Goal: Transaction & Acquisition: Purchase product/service

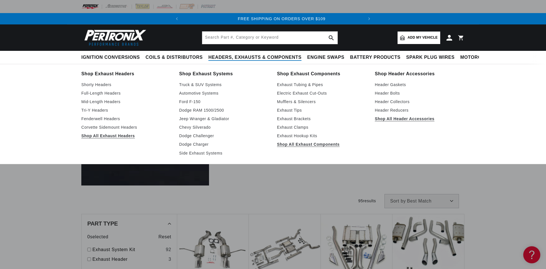
scroll to position [0, 173]
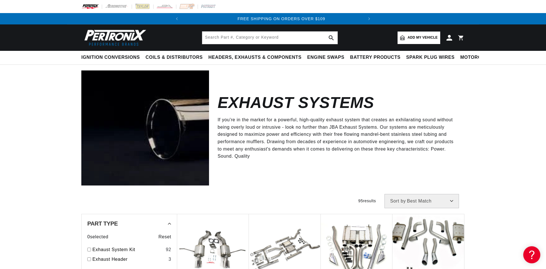
click at [414, 36] on span "Add my vehicle" at bounding box center [422, 37] width 30 height 5
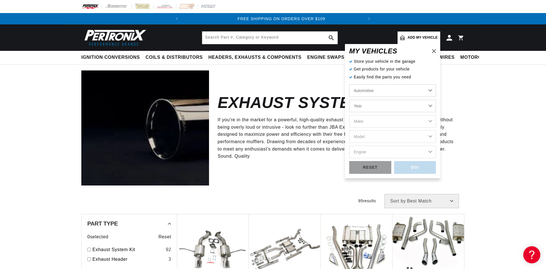
click at [349, 84] on select "Automotive Agricultural Industrial Marine Motorcycle" at bounding box center [392, 90] width 87 height 13
click at [401, 86] on select "Automotive Agricultural Industrial Marine Motorcycle" at bounding box center [392, 90] width 87 height 13
click at [349, 100] on select "Year 2026 2025 2024 2023 2022 2021 2020 2019 2018 2017 2016 2015 2014 2013 2012…" at bounding box center [392, 106] width 87 height 13
select select "2002"
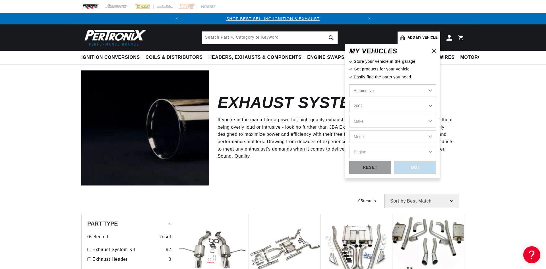
click option "2002" at bounding box center [0, 0] width 0 height 0
select select "2002"
click at [349, 115] on select "Make Avanti Buick Cadillac Chevrolet Dodge Ford GMC Isuzu Jeep Lincoln Mercury …" at bounding box center [392, 121] width 87 height 13
select select "Avanti"
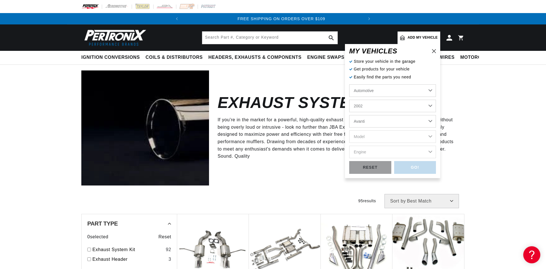
click option "Avanti" at bounding box center [0, 0] width 0 height 0
click at [349, 130] on select "Model II" at bounding box center [392, 136] width 87 height 13
click at [349, 115] on select "Avanti Buick Cadillac Chevrolet Dodge Ford GMC Isuzu Jeep Lincoln Mercury Mini …" at bounding box center [392, 121] width 87 height 13
click option "Chevrolet" at bounding box center [0, 0] width 0 height 0
select select "Chevrolet"
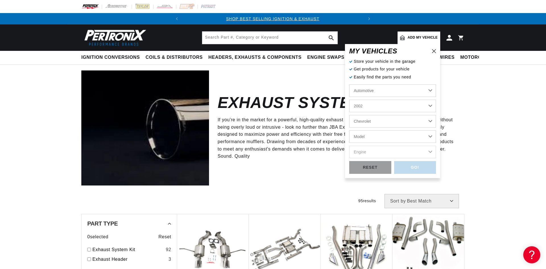
scroll to position [0, 0]
click at [349, 130] on select "Model Astro Avalanche 1500 Avalanche 2500 B7 Blazer C1500 C3500HD C6500 Kodiak …" at bounding box center [392, 136] width 87 height 13
select select "Avalanche-2500"
click option "Avalanche 2500" at bounding box center [0, 0] width 0 height 0
select select "Avalanche-2500"
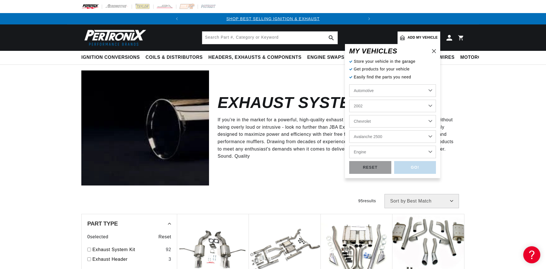
click at [349, 146] on select "Engine 8.1L" at bounding box center [392, 152] width 87 height 13
select select "8.1L"
click option "8.1L" at bounding box center [0, 0] width 0 height 0
select select "8.1L"
click at [419, 167] on div "GO!" at bounding box center [415, 167] width 42 height 13
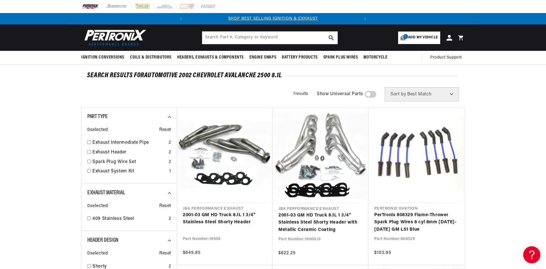
click at [259, 88] on div "Filters 7 results Show Universal Parts Sort by Best Match Featured Name, A-Z Na…" at bounding box center [272, 94] width 383 height 14
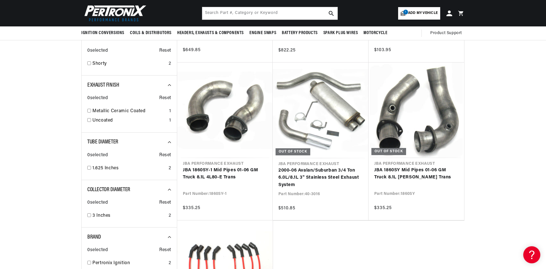
scroll to position [0, 173]
click at [209, 167] on link "JBA 1860SY-1 Mid Pipes 01-06 GM Truck 8.1L 4L80-E Trans" at bounding box center [225, 174] width 84 height 14
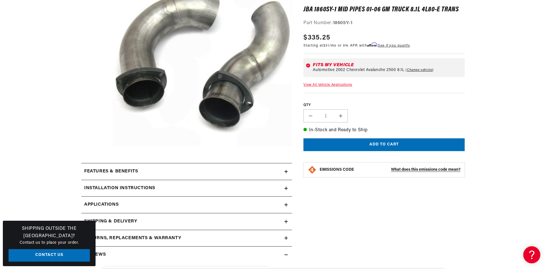
scroll to position [0, 173]
click at [95, 167] on button "Open media 1 in modal" at bounding box center [95, 167] width 0 height 0
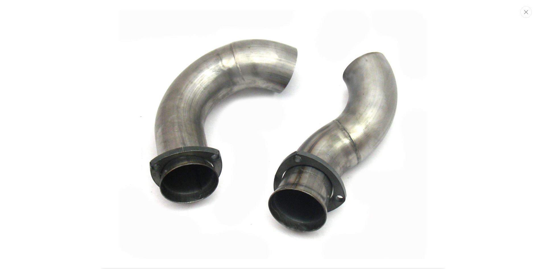
scroll to position [25, 0]
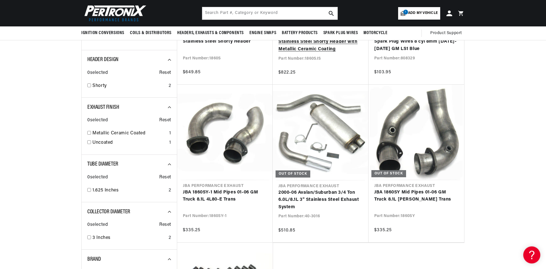
scroll to position [58, 0]
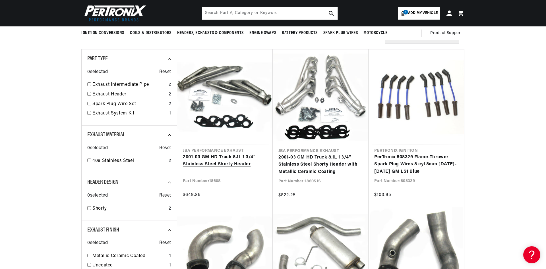
click at [228, 158] on link "2001-03 GM HD Truck 8.1L 1 3/4" Stainless Steel Shorty Header" at bounding box center [225, 161] width 84 height 14
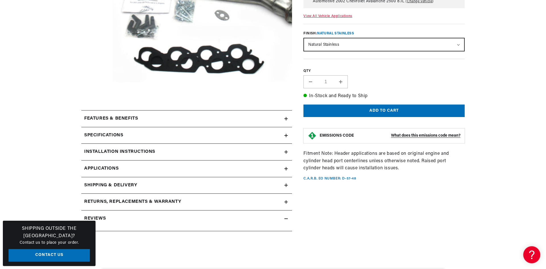
scroll to position [174, 0]
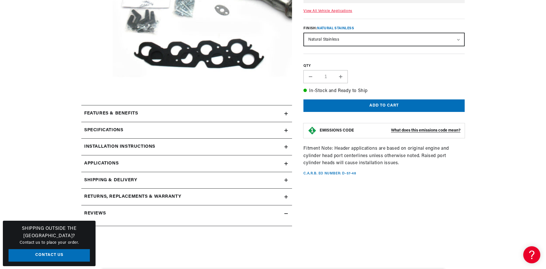
click at [286, 130] on icon at bounding box center [285, 130] width 3 height 0
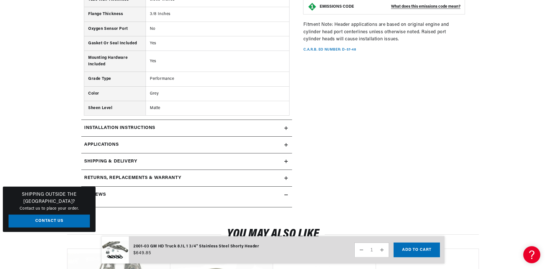
scroll to position [406, 0]
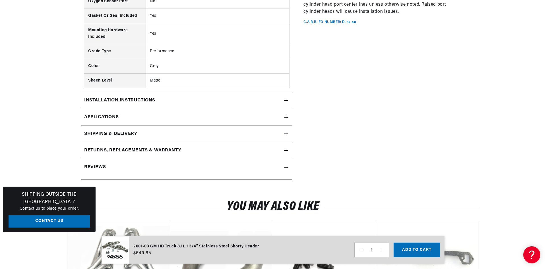
click at [280, 100] on div "Installation instructions" at bounding box center [182, 100] width 203 height 7
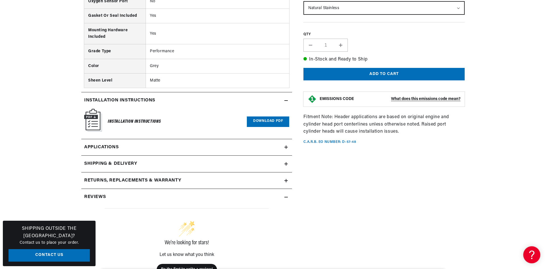
click at [261, 120] on link "Download PDF" at bounding box center [268, 122] width 42 height 11
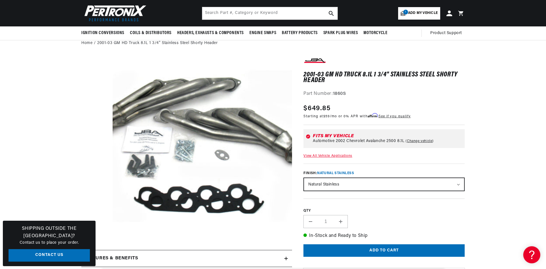
scroll to position [0, 0]
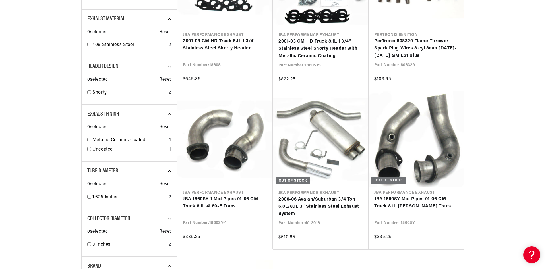
scroll to position [0, 173]
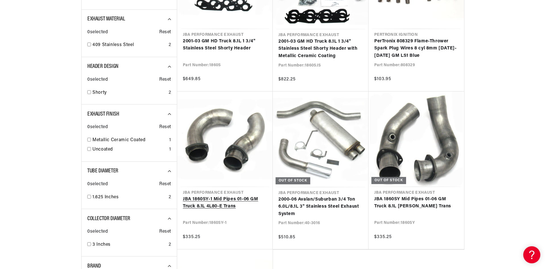
click at [217, 196] on link "JBA 1860SY-1 Mid Pipes 01-06 GM Truck 8.1L 4L80-E Trans" at bounding box center [225, 203] width 84 height 14
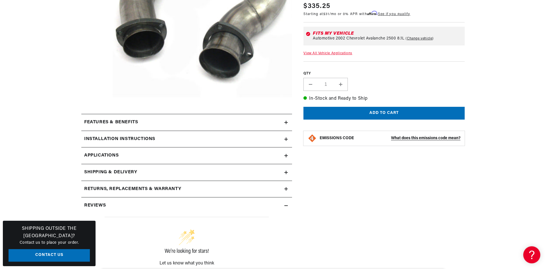
scroll to position [174, 0]
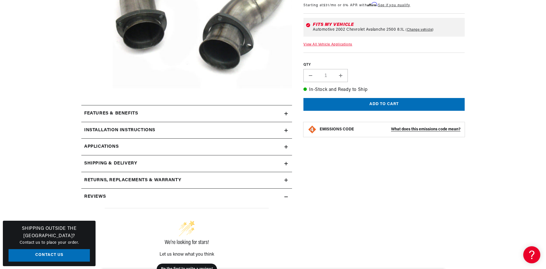
click at [271, 134] on summary "Installation instructions" at bounding box center [186, 130] width 211 height 16
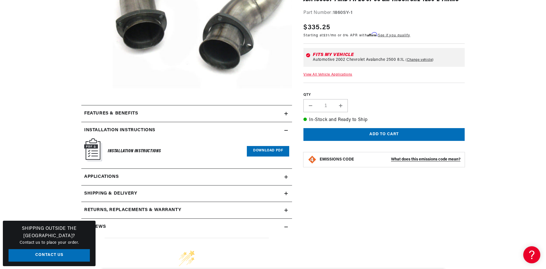
click at [261, 152] on link "Download PDF" at bounding box center [268, 151] width 42 height 11
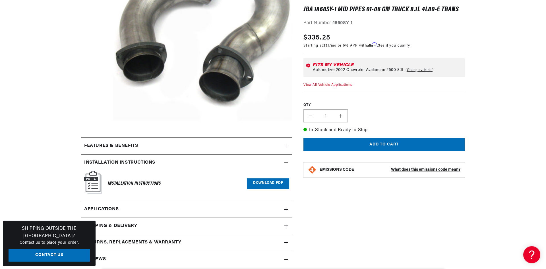
scroll to position [145, 0]
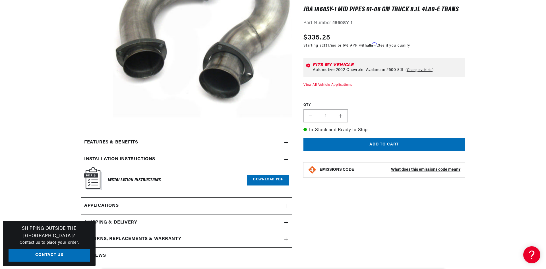
click at [267, 179] on link "Download PDF" at bounding box center [268, 180] width 42 height 11
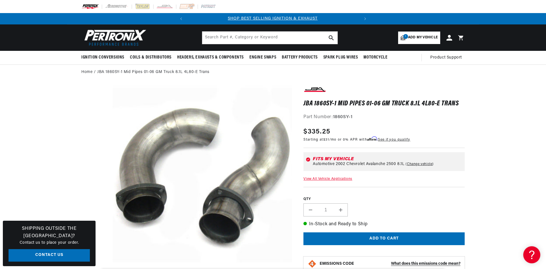
scroll to position [0, 0]
drag, startPoint x: 347, startPoint y: 116, endPoint x: 334, endPoint y: 120, distance: 13.8
click at [334, 120] on div "Part Number: 1860SY-1" at bounding box center [383, 117] width 161 height 7
copy strong "1860SY-1"
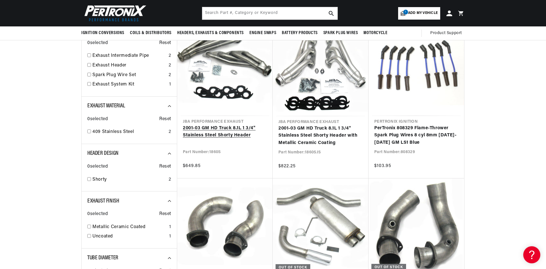
scroll to position [0, 173]
click at [212, 125] on link "2001-03 GM HD Truck 8.1L 1 3/4" Stainless Steel Shorty Header" at bounding box center [225, 132] width 84 height 14
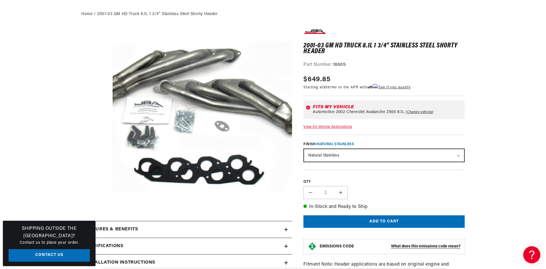
scroll to position [145, 0]
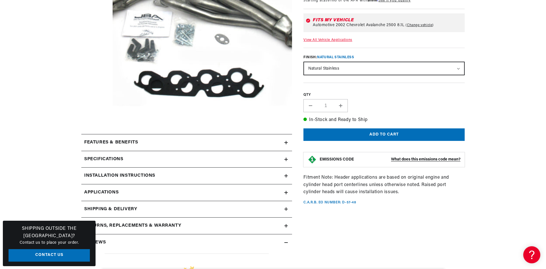
click at [278, 156] on div "Specifications" at bounding box center [182, 159] width 203 height 7
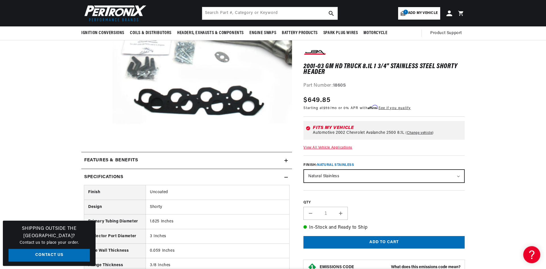
scroll to position [116, 0]
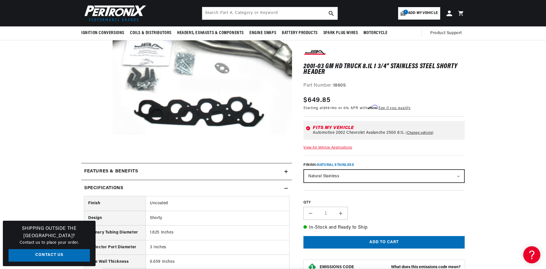
click at [284, 185] on div "Specifications" at bounding box center [182, 188] width 203 height 7
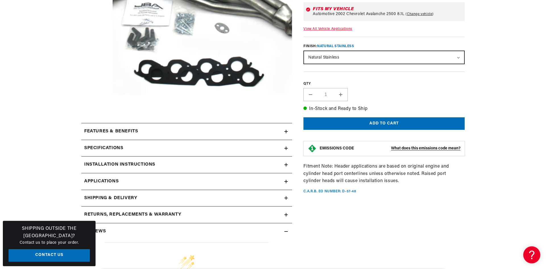
scroll to position [174, 0]
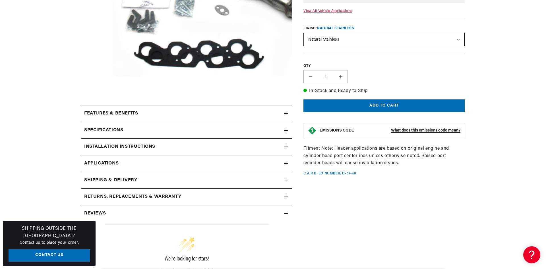
click at [278, 150] on div "Installation instructions" at bounding box center [182, 146] width 203 height 7
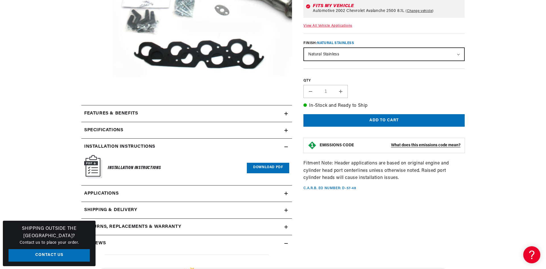
click at [260, 170] on link "Download PDF" at bounding box center [268, 168] width 42 height 11
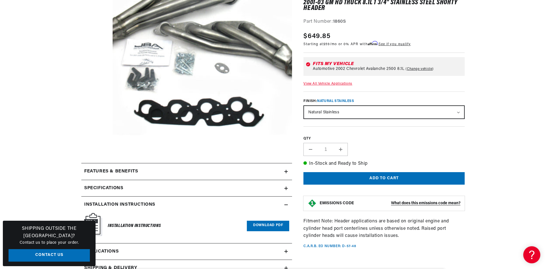
scroll to position [0, 173]
click at [267, 223] on link "Download PDF" at bounding box center [268, 226] width 42 height 11
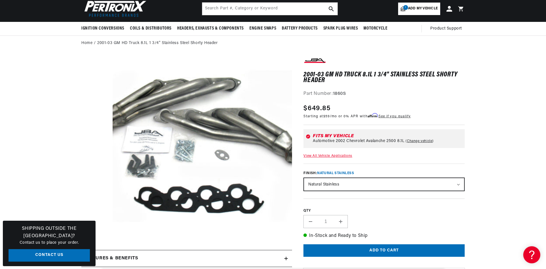
scroll to position [0, 0]
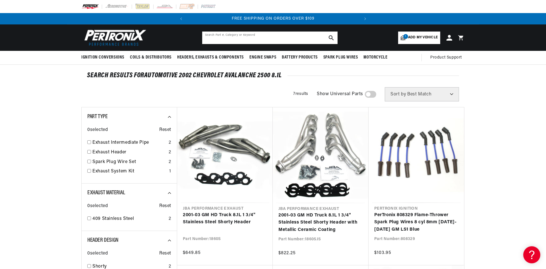
click at [253, 37] on input "text" at bounding box center [269, 38] width 135 height 13
type input "0860"
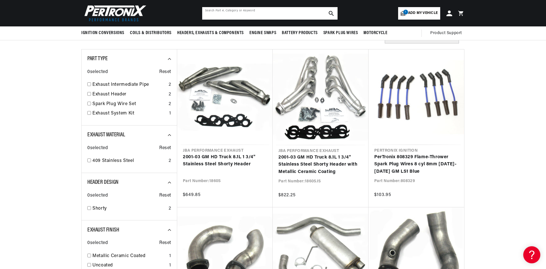
scroll to position [0, 173]
